Goal: Book appointment/travel/reservation

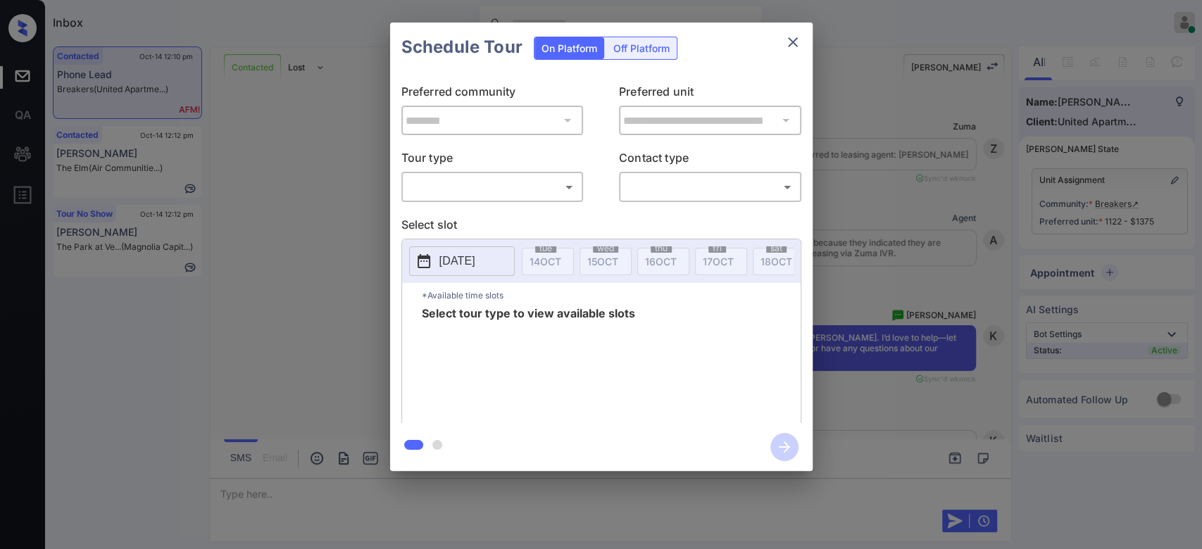
scroll to position [2742, 0]
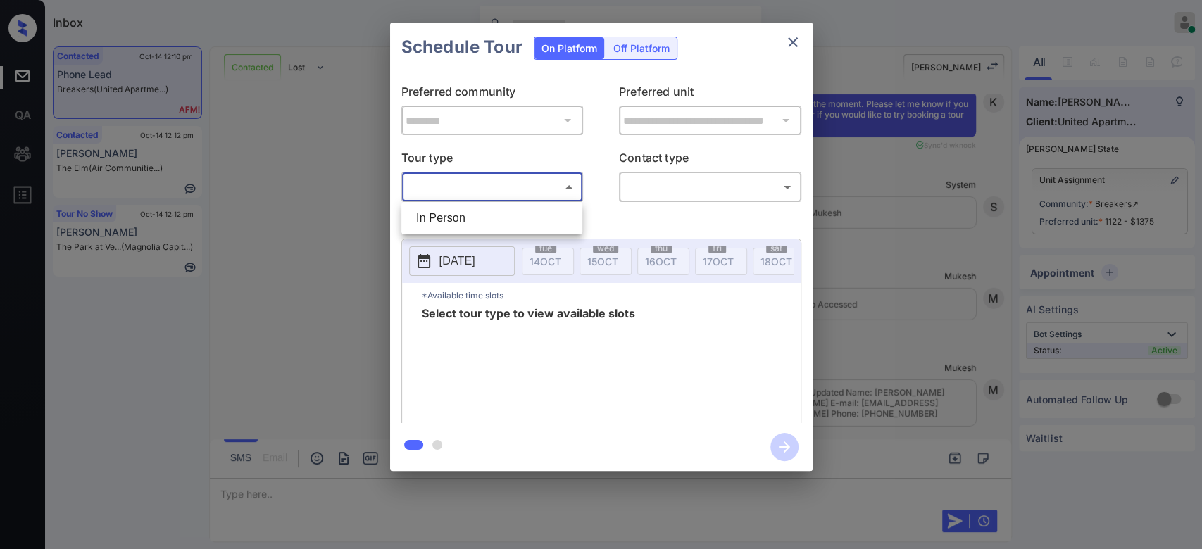
click at [547, 192] on body "Inbox Mukesh Online Set yourself offline Set yourself on break Profile Switch t…" at bounding box center [601, 274] width 1202 height 549
click at [481, 209] on li "In Person" at bounding box center [492, 218] width 174 height 25
type input "********"
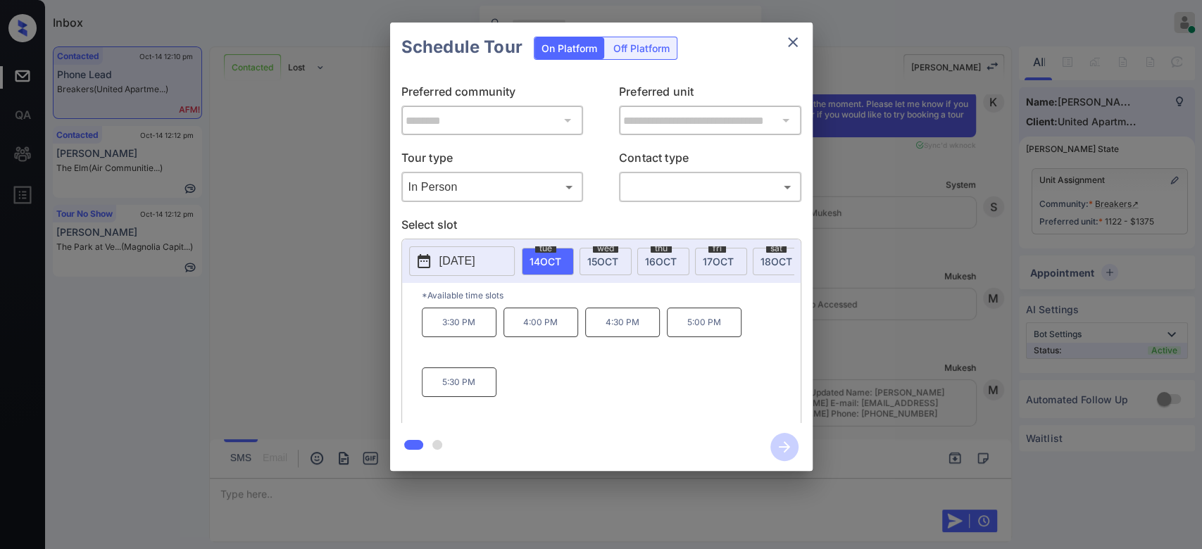
click at [604, 261] on span "15 OCT" at bounding box center [602, 262] width 31 height 12
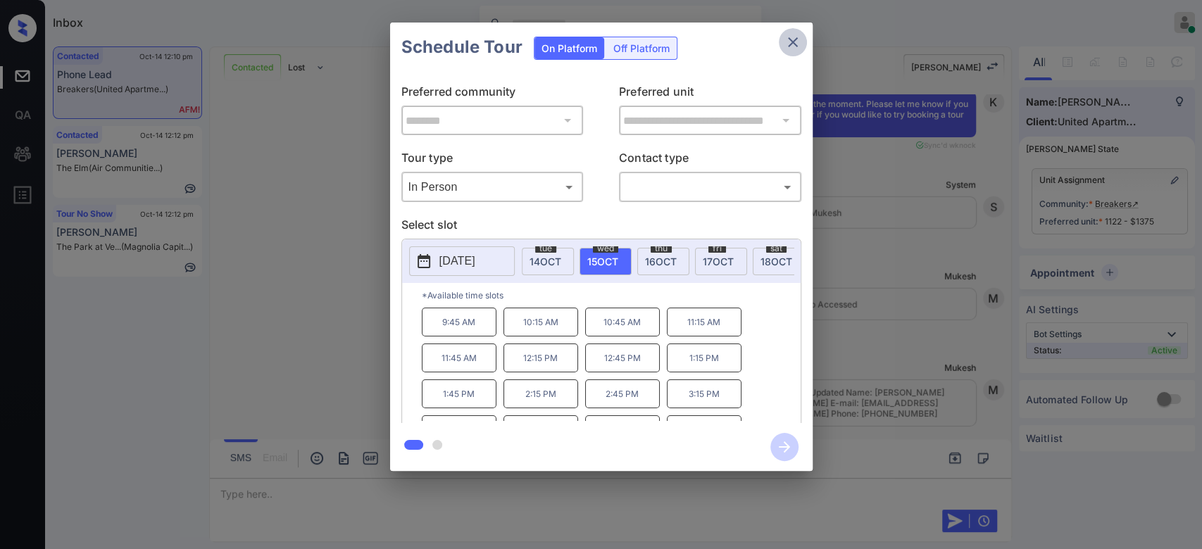
click at [793, 42] on icon "close" at bounding box center [793, 42] width 10 height 10
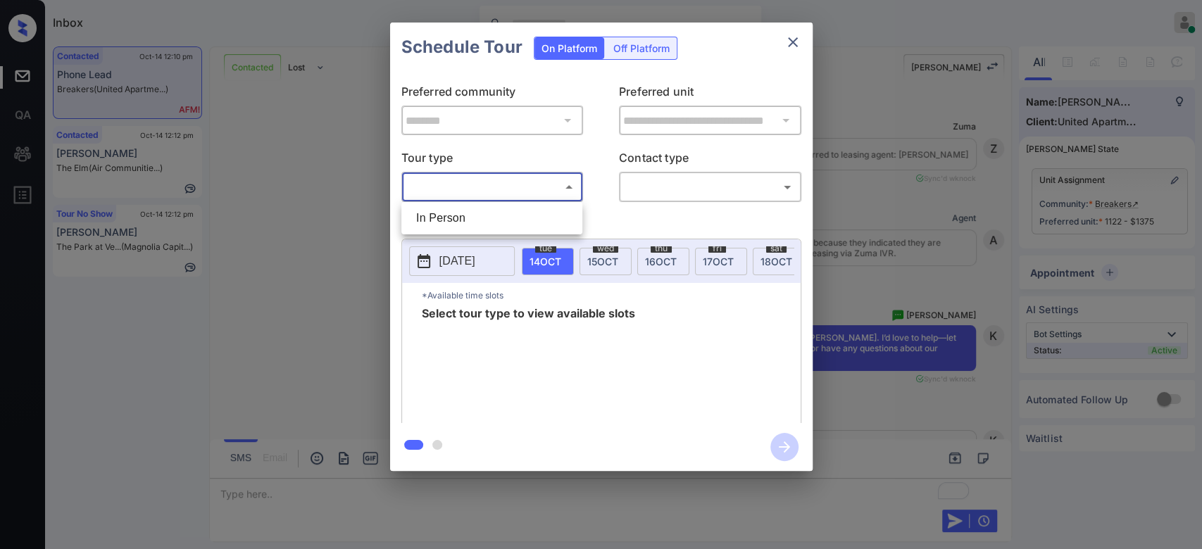
scroll to position [3104, 0]
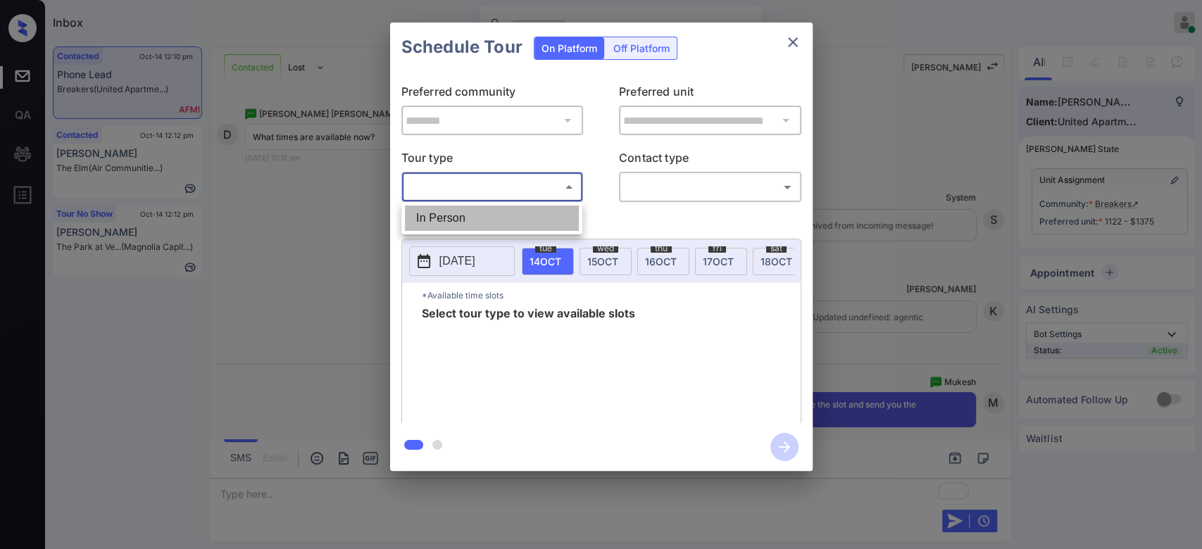
click at [496, 206] on li "In Person" at bounding box center [492, 218] width 174 height 25
type input "********"
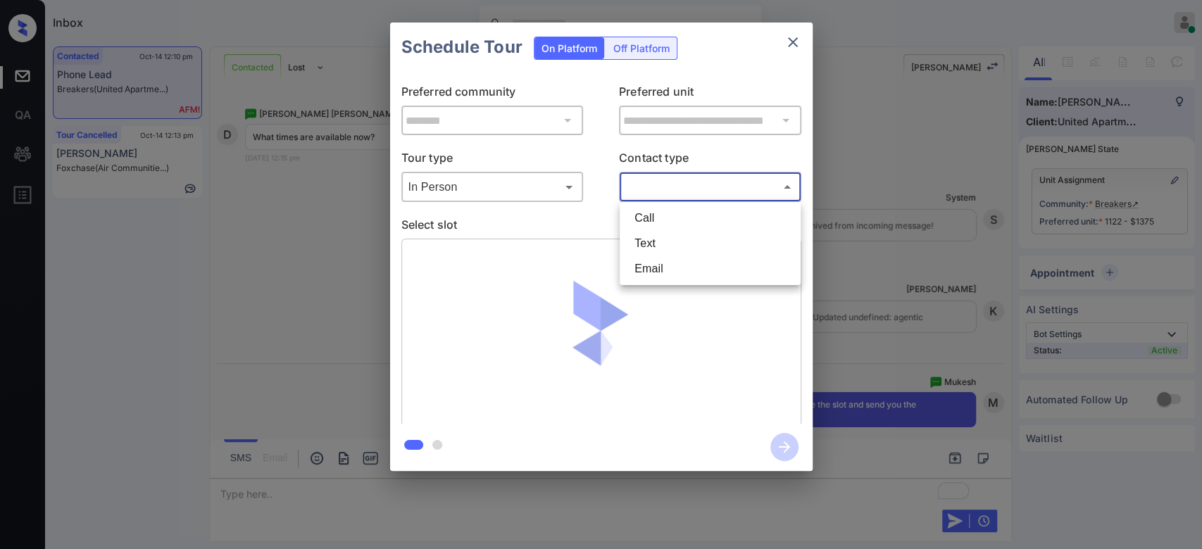
click at [666, 189] on body "Inbox Mukesh Online Set yourself offline Set yourself on break Profile Switch t…" at bounding box center [601, 274] width 1202 height 549
click at [652, 246] on li "Text" at bounding box center [710, 243] width 174 height 25
type input "****"
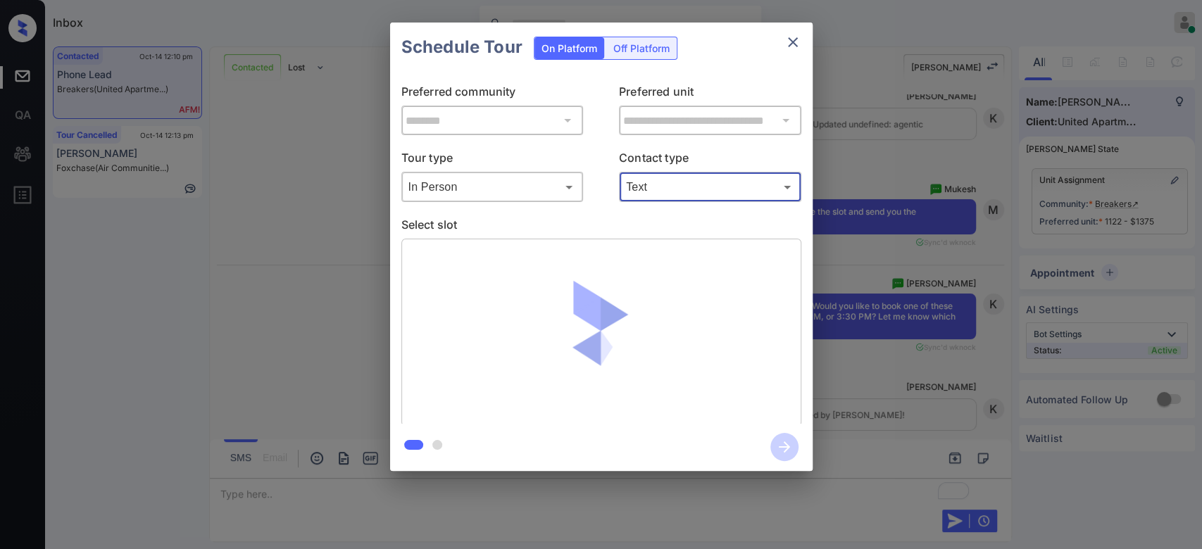
scroll to position [3300, 0]
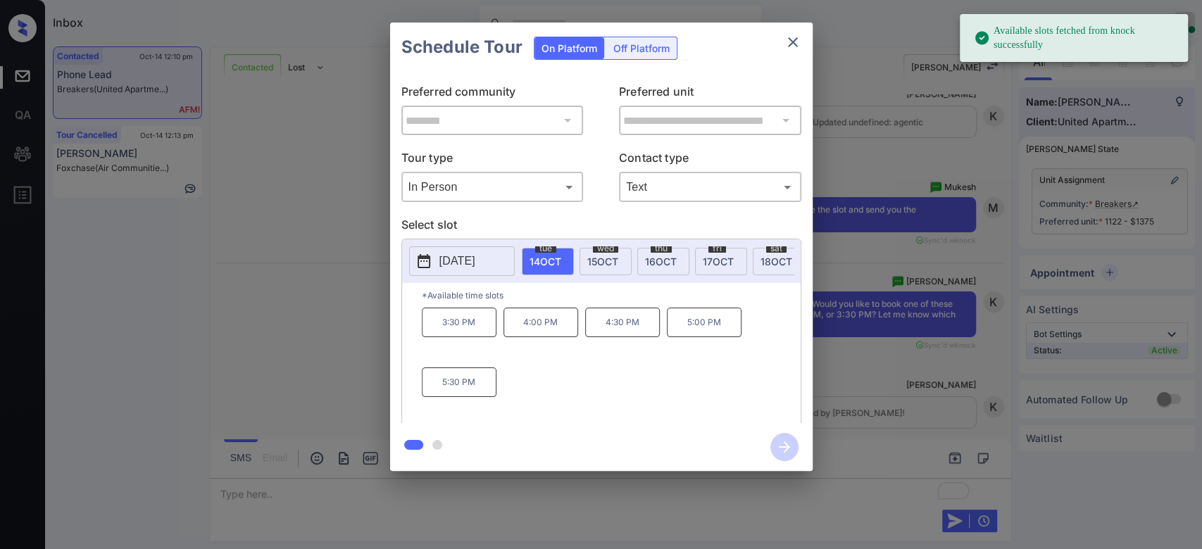
click at [601, 258] on span "15 OCT" at bounding box center [602, 262] width 31 height 12
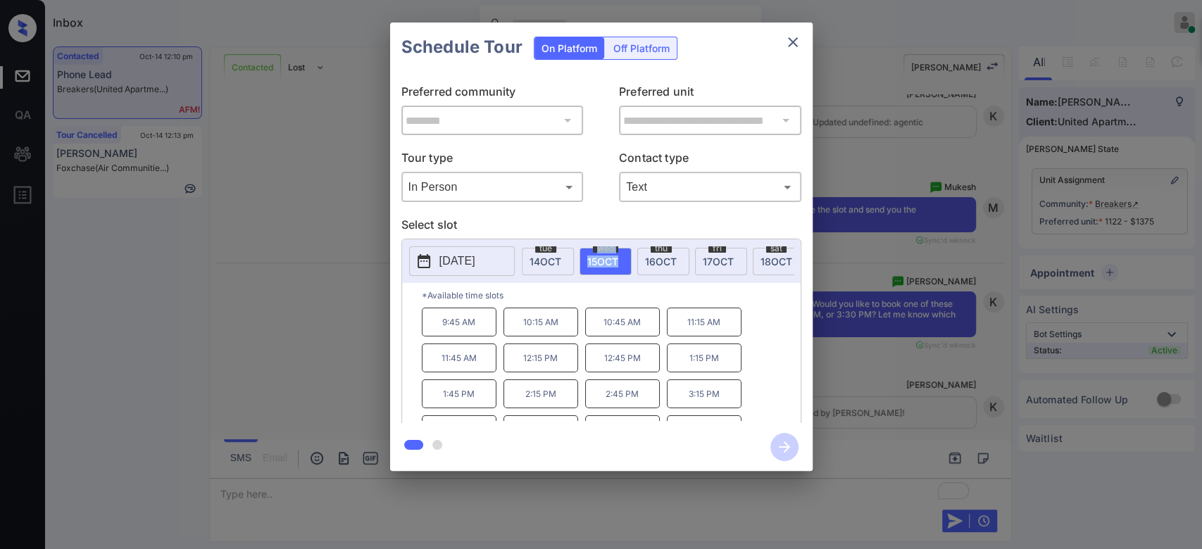
click at [601, 258] on span "15 OCT" at bounding box center [602, 262] width 31 height 12
click at [535, 326] on p "10:15 AM" at bounding box center [541, 322] width 75 height 29
click at [792, 439] on icon "button" at bounding box center [784, 447] width 28 height 28
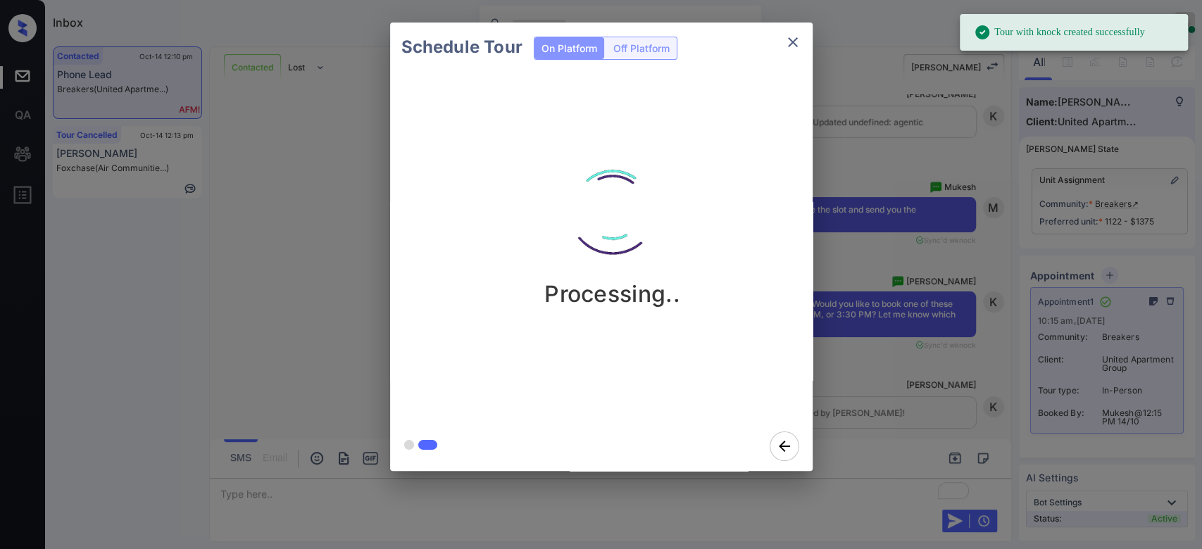
click at [911, 197] on div "Schedule Tour On Platform Off Platform Processing.." at bounding box center [601, 247] width 1202 height 494
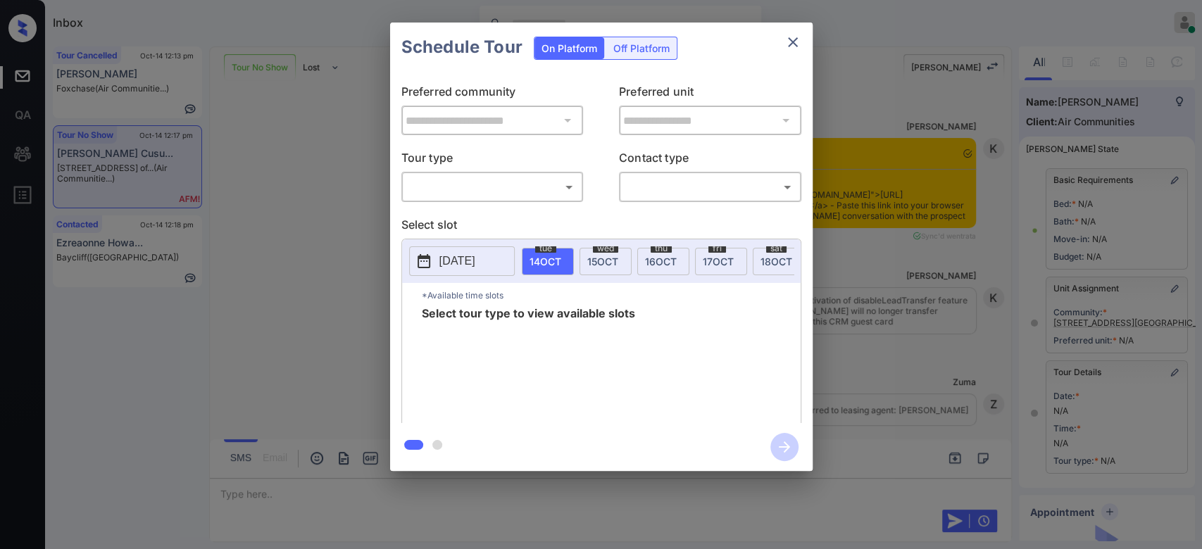
scroll to position [96, 0]
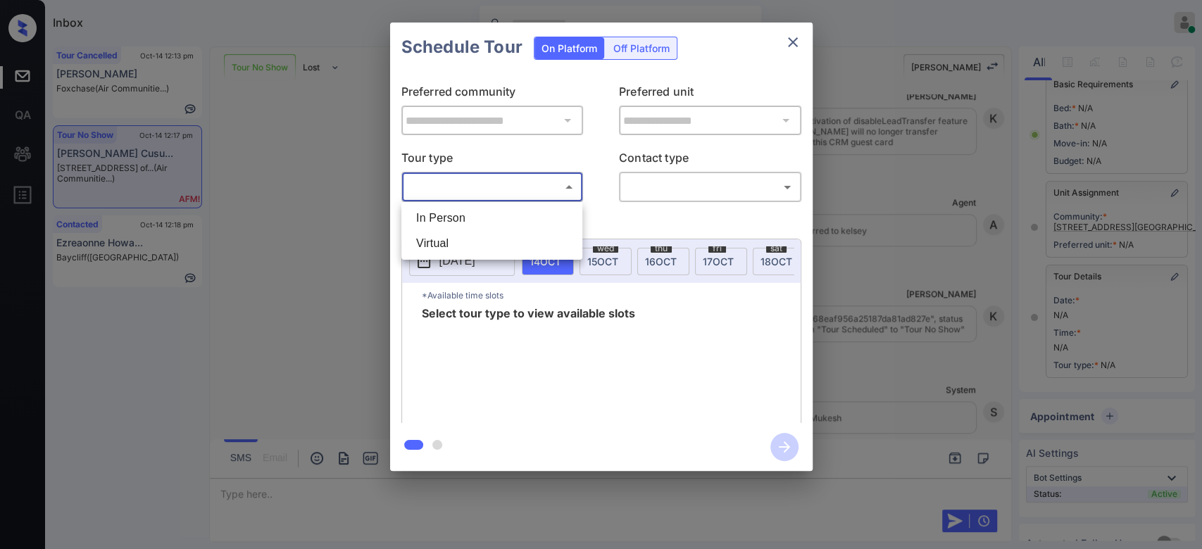
click at [535, 192] on body "Inbox Mukesh Online Set yourself offline Set yourself on break Profile Switch t…" at bounding box center [601, 274] width 1202 height 549
click at [494, 223] on li "In Person" at bounding box center [492, 218] width 174 height 25
type input "********"
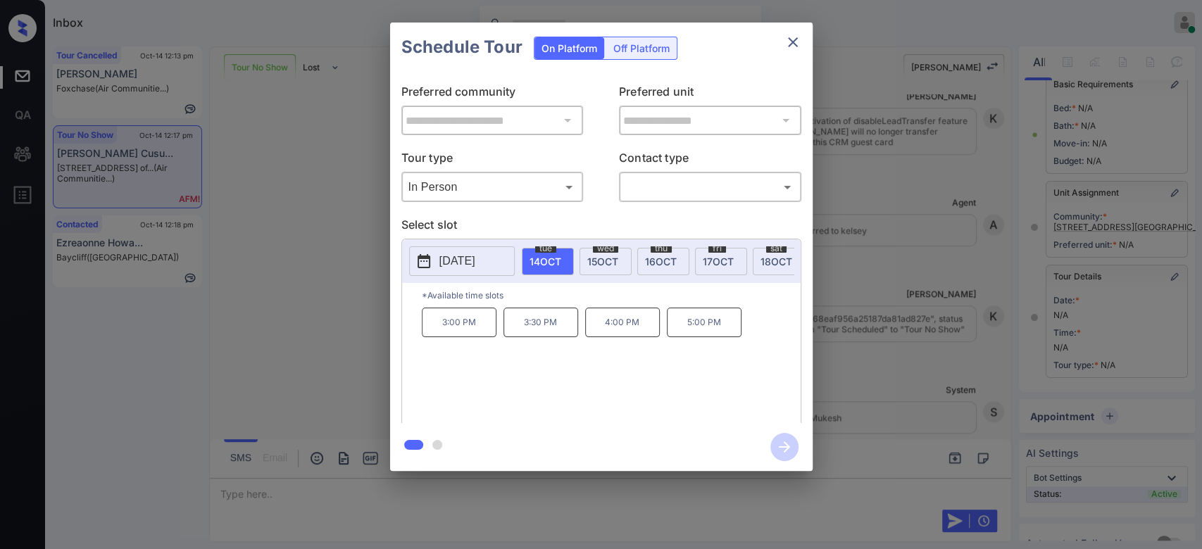
click at [597, 262] on span "[DATE]" at bounding box center [602, 262] width 31 height 12
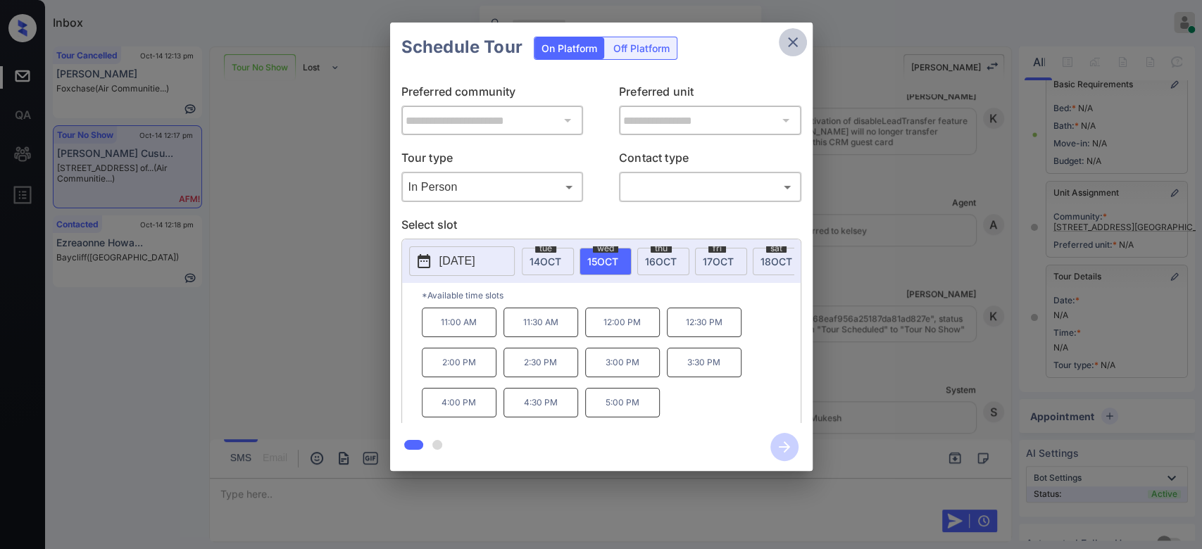
click at [791, 49] on icon "close" at bounding box center [793, 42] width 17 height 17
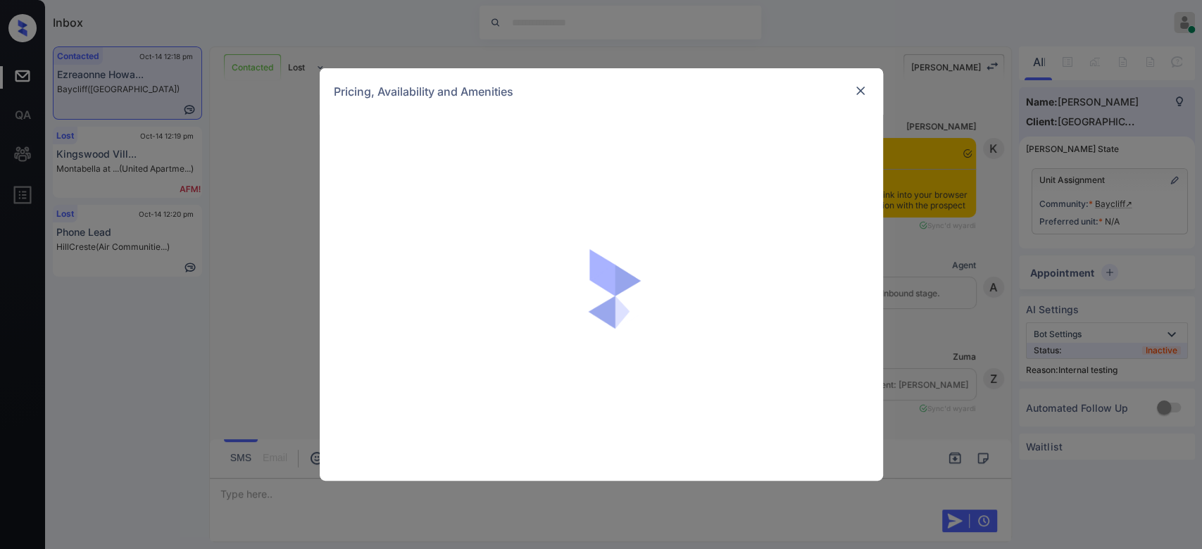
scroll to position [4007, 0]
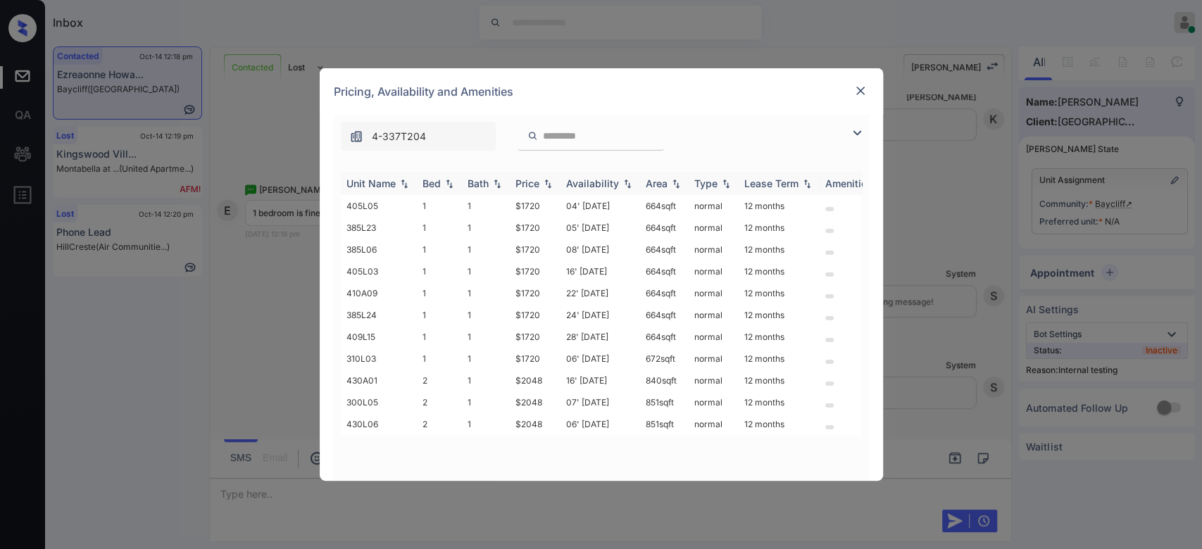
click at [534, 178] on div "Price" at bounding box center [528, 183] width 24 height 12
click at [526, 209] on td "$1720" at bounding box center [535, 206] width 51 height 22
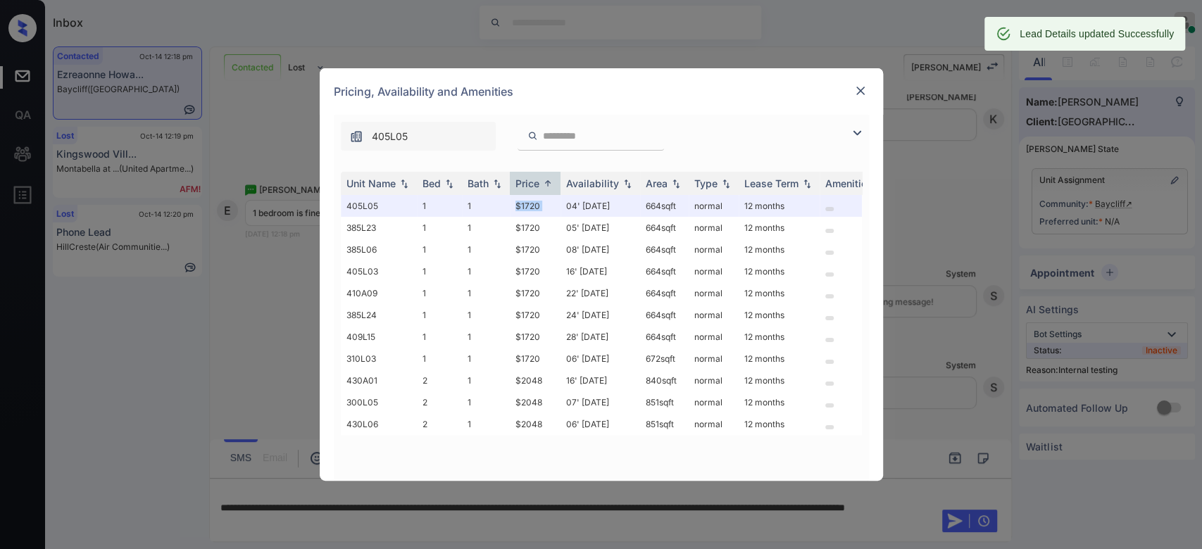
click at [854, 89] on img at bounding box center [861, 91] width 14 height 14
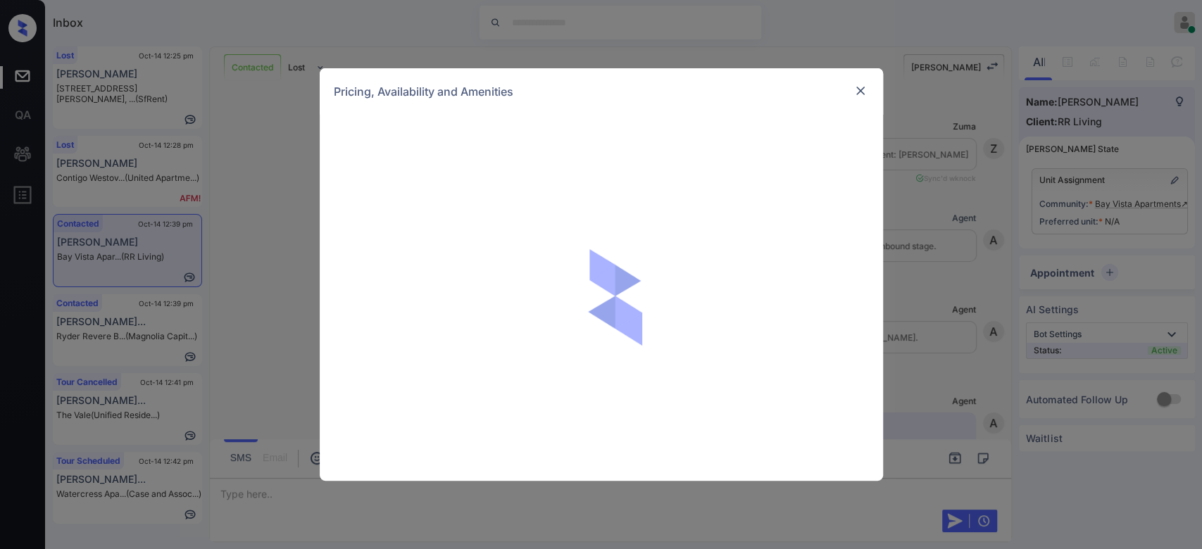
scroll to position [700, 0]
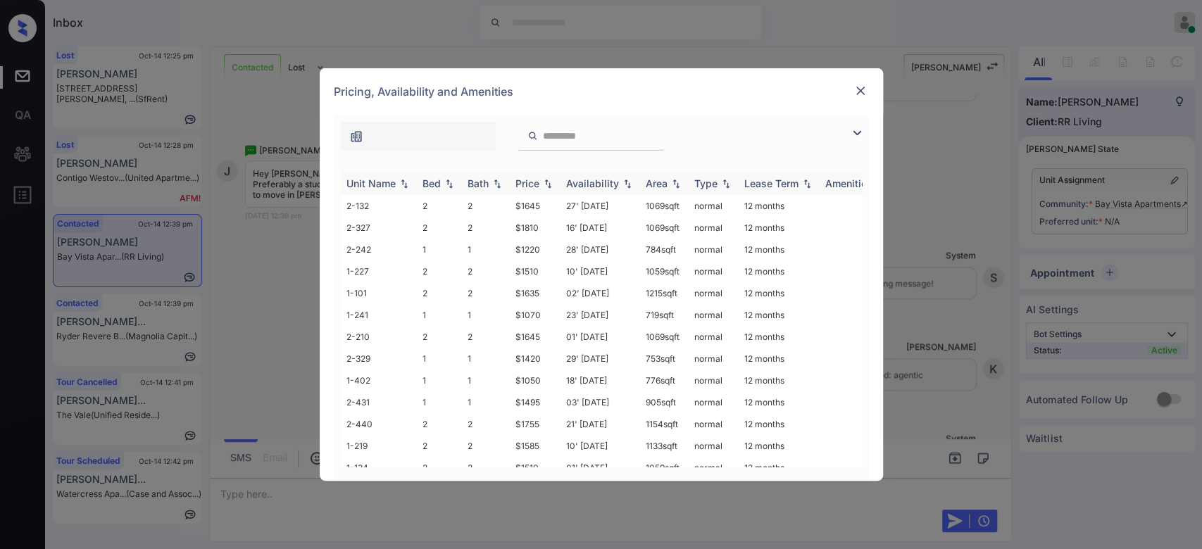
click at [533, 180] on div "Price" at bounding box center [528, 183] width 24 height 12
click at [528, 209] on td "$945" at bounding box center [535, 206] width 51 height 22
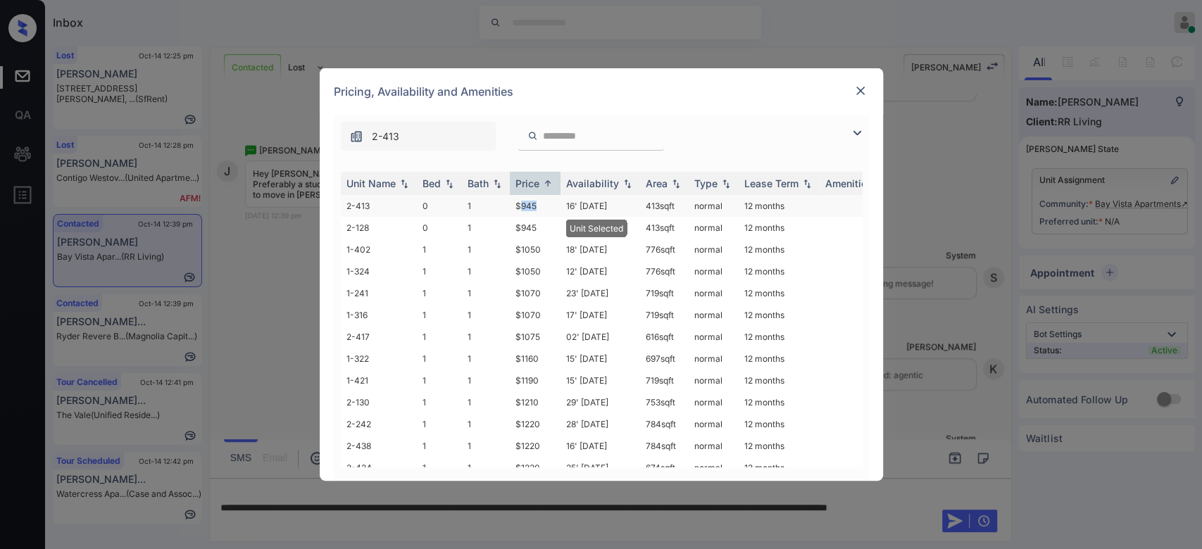
click at [528, 209] on td "$945" at bounding box center [535, 206] width 51 height 22
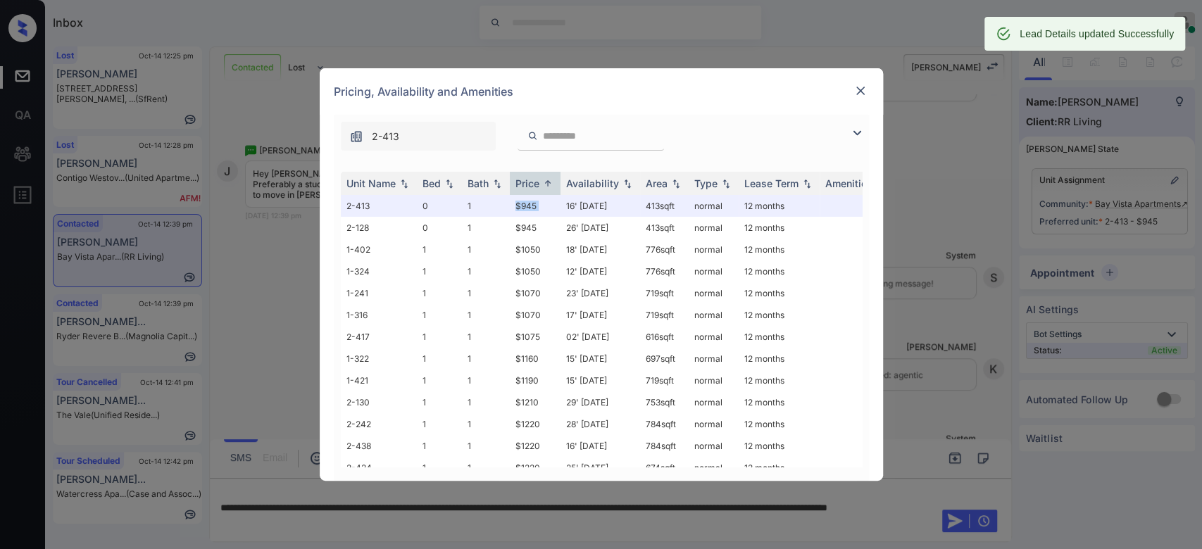
click at [856, 94] on img at bounding box center [861, 91] width 14 height 14
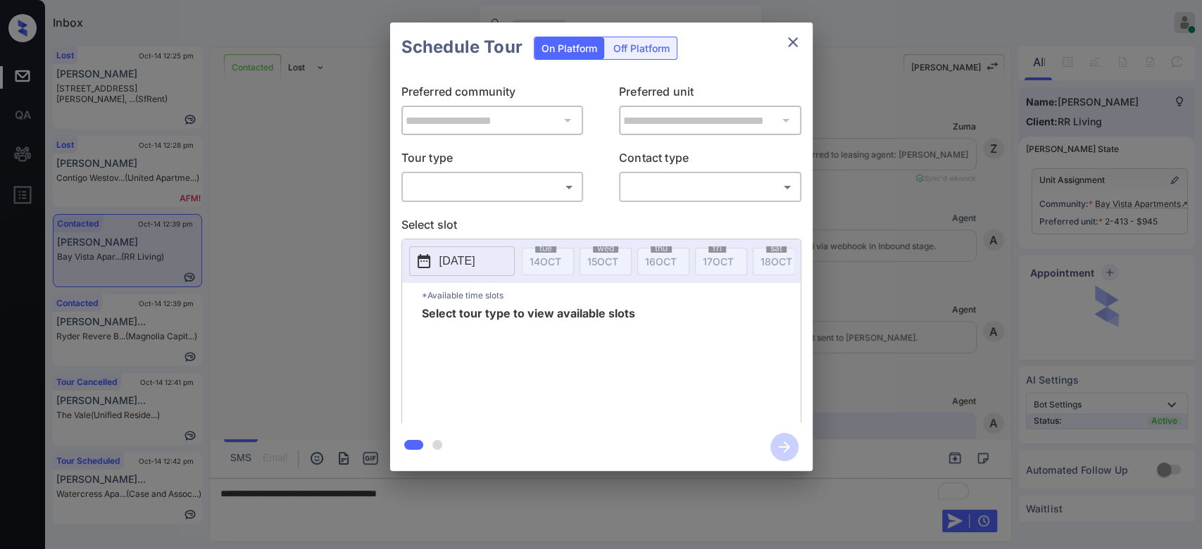
scroll to position [793, 0]
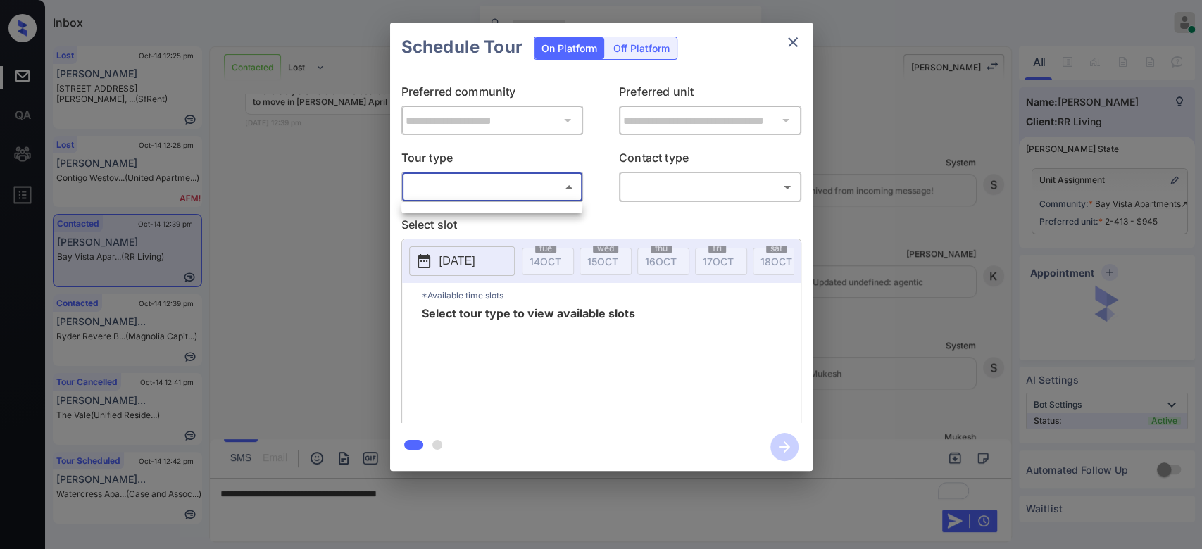
click at [530, 179] on body "Inbox Mukesh Online Set yourself offline Set yourself on break Profile Switch t…" at bounding box center [601, 274] width 1202 height 549
click at [470, 210] on div at bounding box center [491, 207] width 181 height 11
click at [792, 48] on div at bounding box center [601, 274] width 1202 height 549
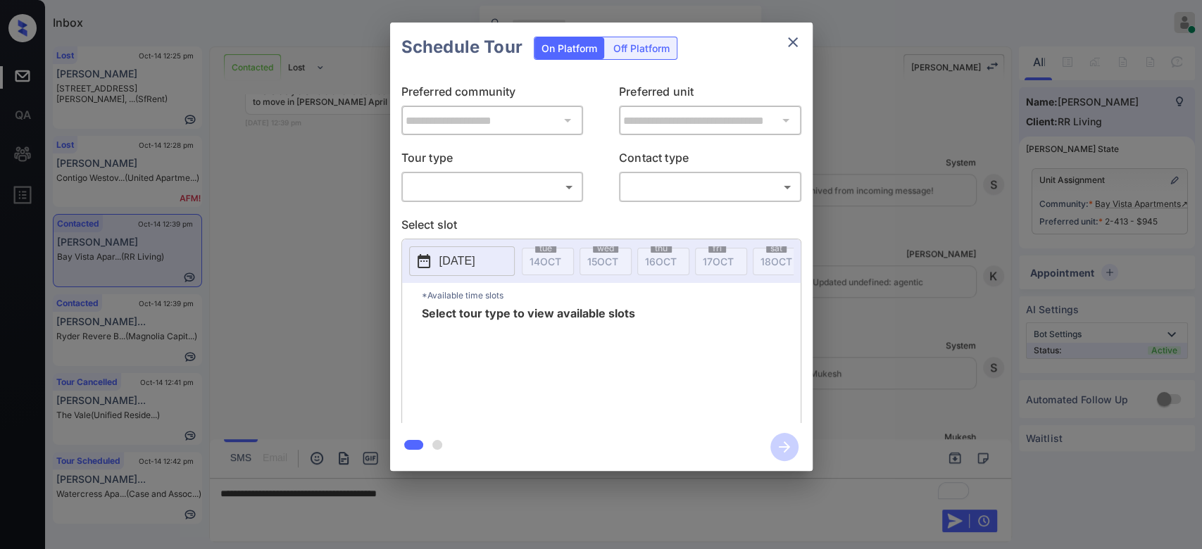
click at [792, 48] on icon "close" at bounding box center [793, 42] width 17 height 17
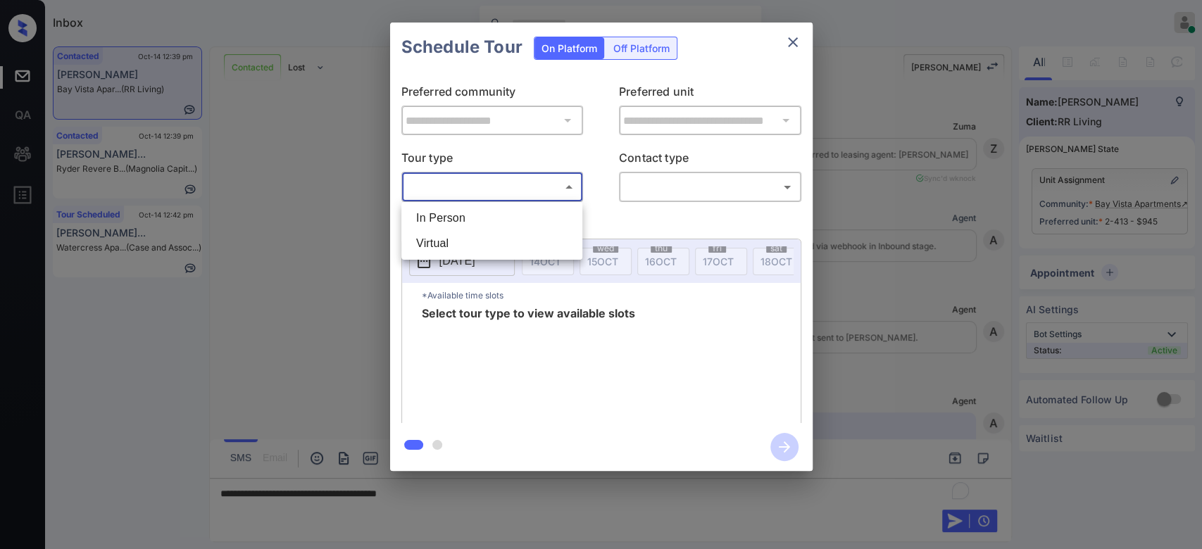
scroll to position [885, 0]
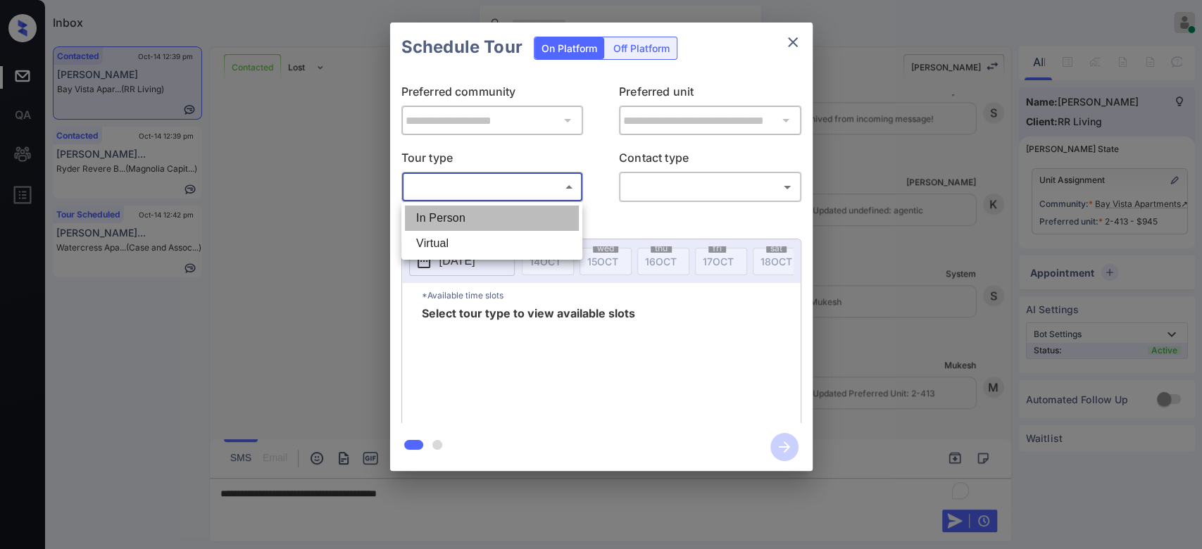
click at [450, 222] on li "In Person" at bounding box center [492, 218] width 174 height 25
type input "********"
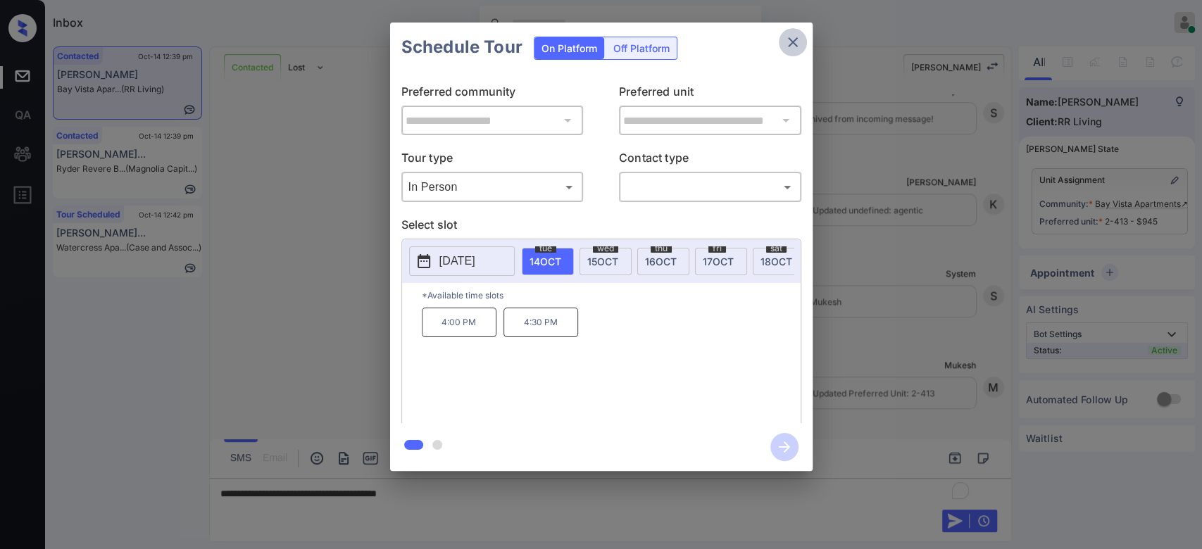
click at [800, 39] on icon "close" at bounding box center [793, 42] width 17 height 17
